Goal: Task Accomplishment & Management: Manage account settings

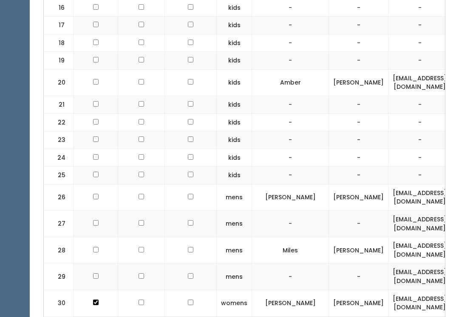
scroll to position [777, 0]
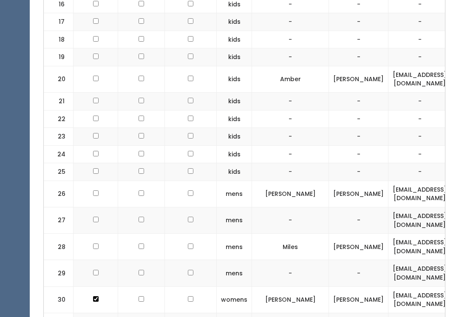
checkbox input "true"
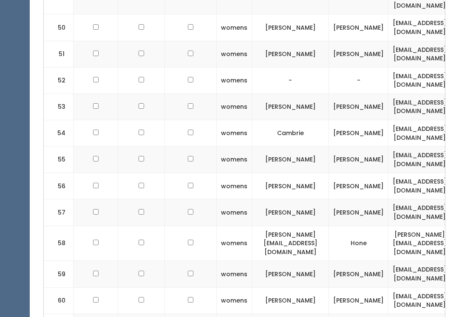
scroll to position [1612, 0]
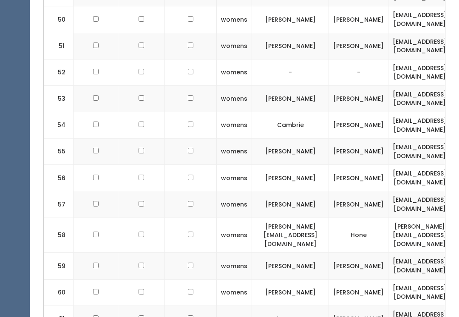
checkbox input "true"
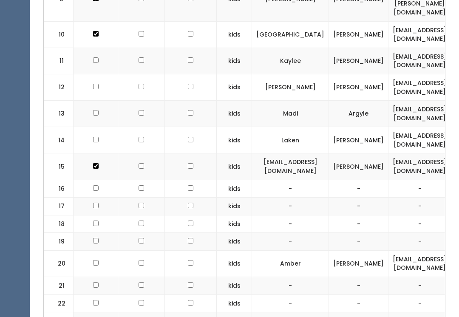
scroll to position [592, 0]
click at [103, 101] on td at bounding box center [96, 114] width 45 height 26
checkbox input "true"
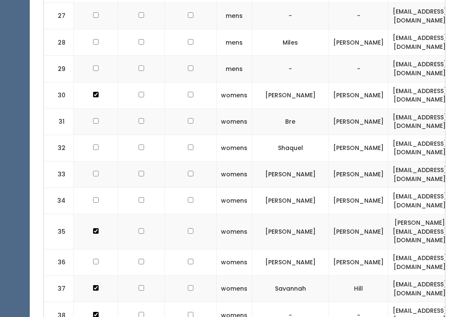
scroll to position [983, 0]
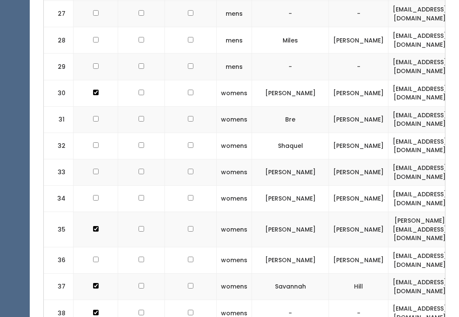
checkbox input "true"
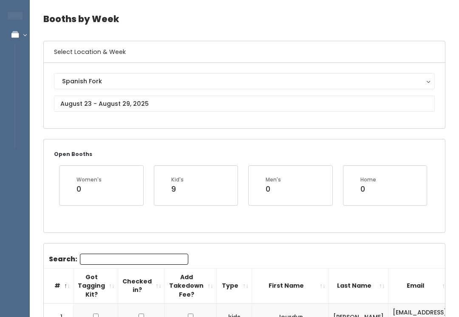
scroll to position [19, 0]
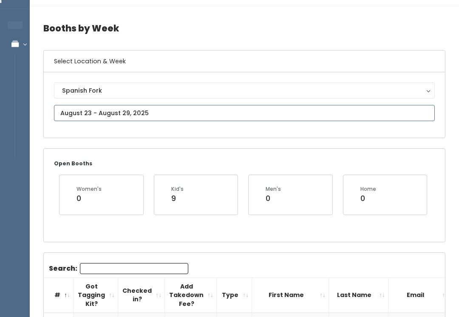
click at [159, 112] on input "text" at bounding box center [244, 113] width 381 height 16
type input "August 16 to August 22"
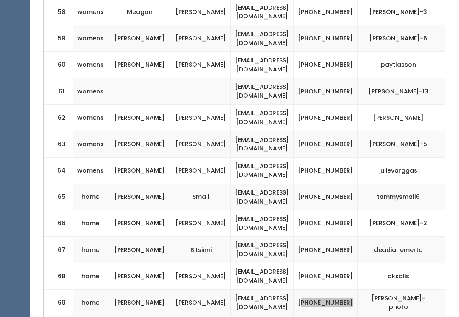
scroll to position [1888, 0]
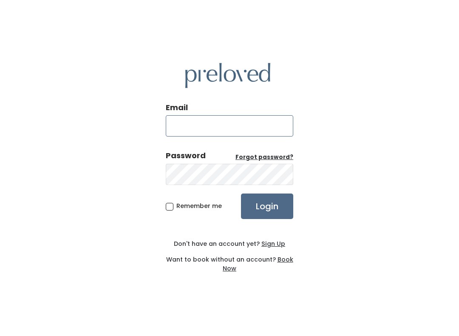
type input "[DOMAIN_NAME][EMAIL_ADDRESS][DOMAIN_NAME]"
click at [267, 206] on input "Login" at bounding box center [267, 205] width 52 height 25
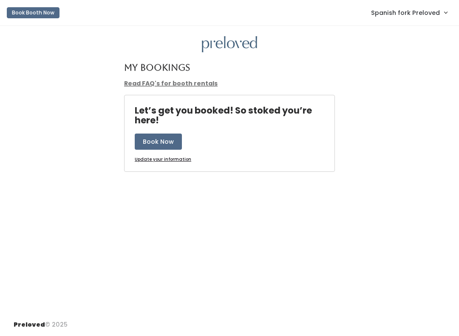
click at [414, 6] on link "Spanish fork Preloved" at bounding box center [409, 12] width 93 height 18
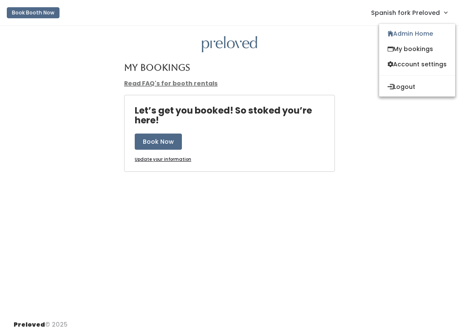
click at [416, 29] on link "Admin Home" at bounding box center [417, 33] width 76 height 15
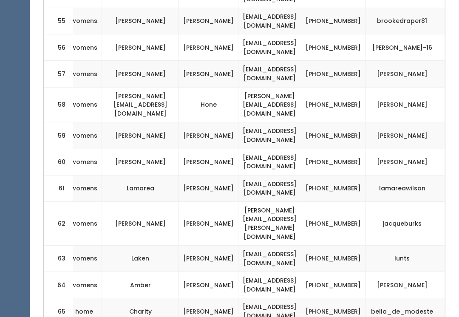
scroll to position [0, 171]
click at [328, 246] on td "[PHONE_NUMBER]" at bounding box center [333, 259] width 64 height 26
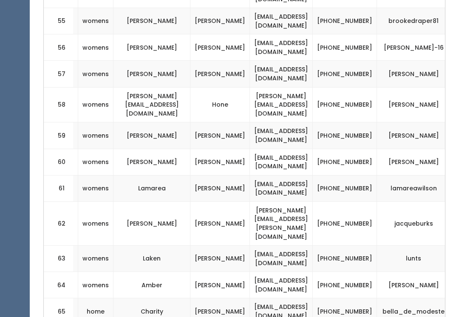
scroll to position [0, 132]
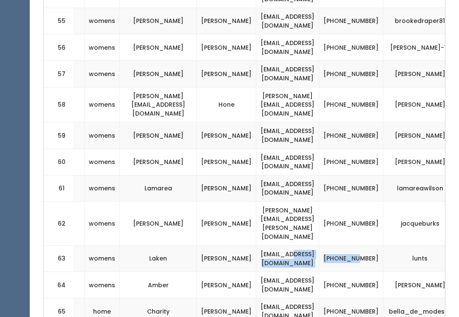
click at [370, 246] on td "[PHONE_NUMBER]" at bounding box center [351, 259] width 64 height 26
click at [367, 246] on td "[PHONE_NUMBER]" at bounding box center [351, 259] width 64 height 26
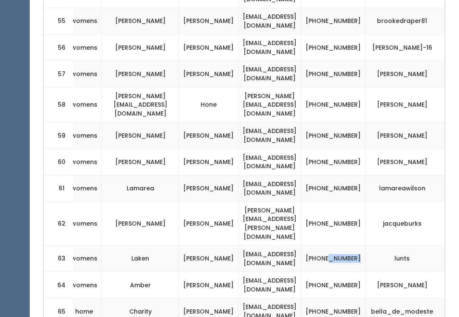
scroll to position [0, 171]
